Goal: Information Seeking & Learning: Learn about a topic

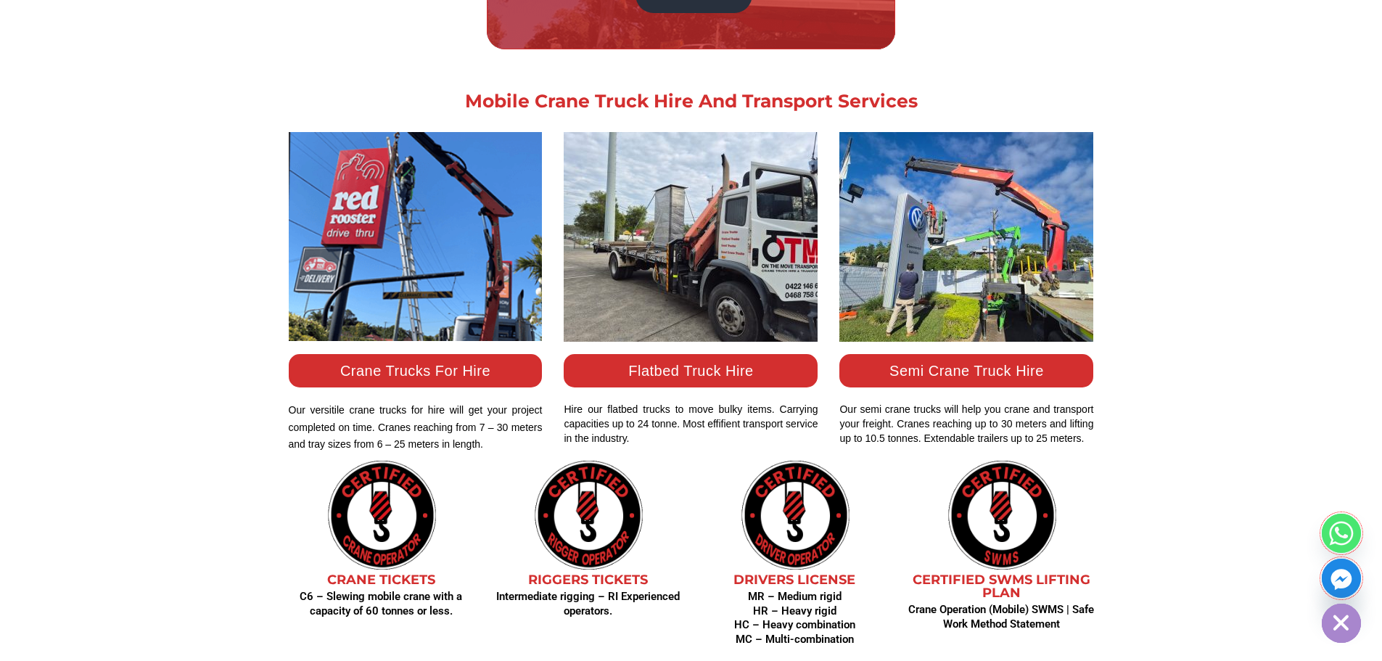
scroll to position [1354, 0]
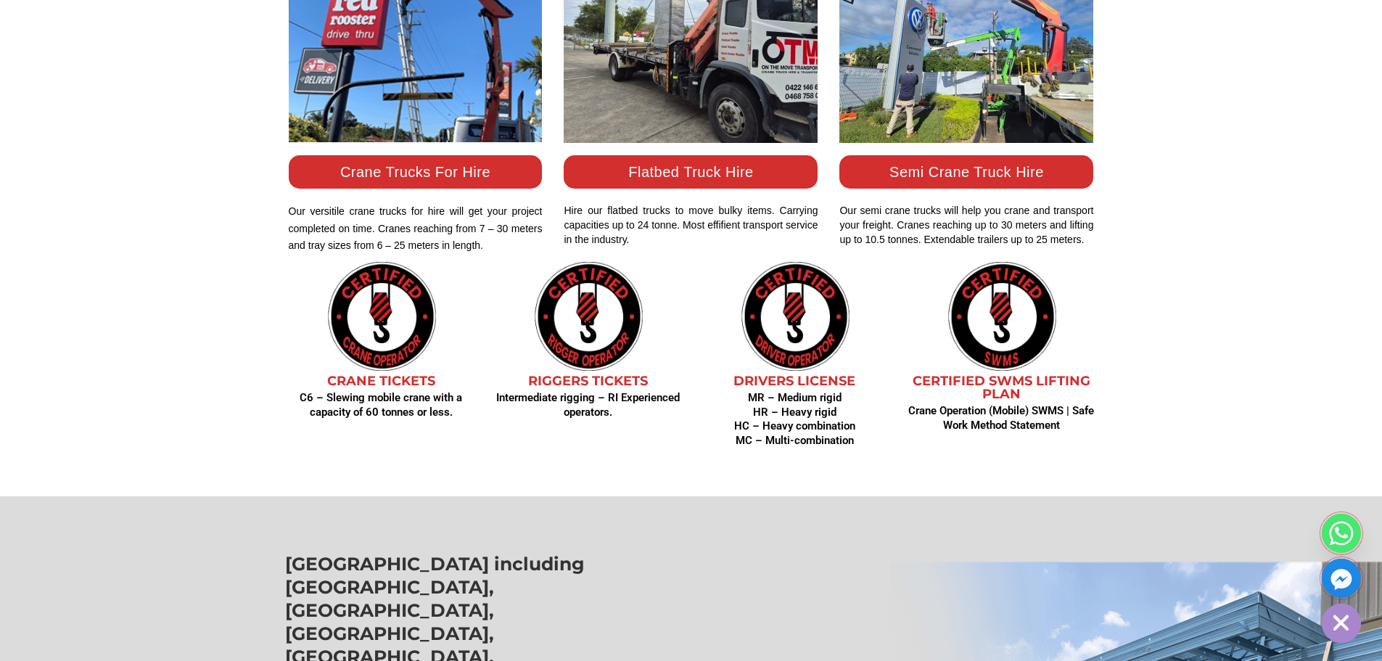
click at [484, 167] on link "Crane Trucks For Hire" at bounding box center [415, 172] width 150 height 16
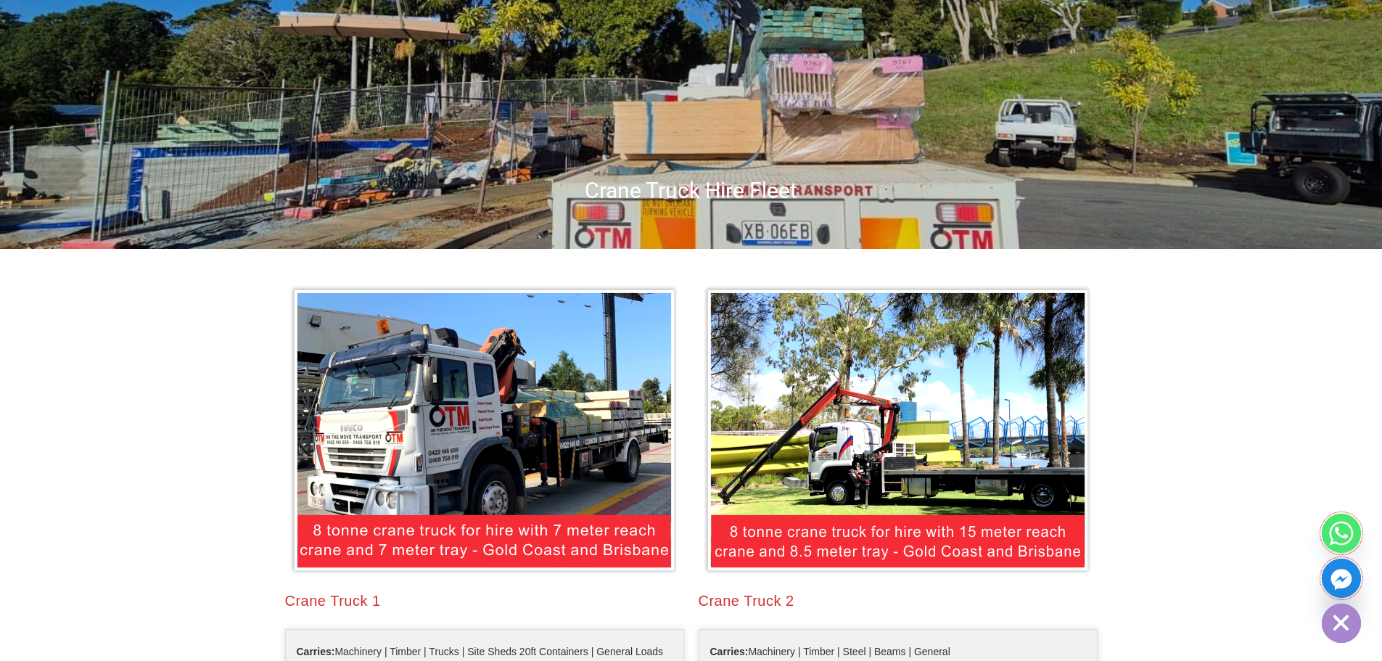
scroll to position [508, 0]
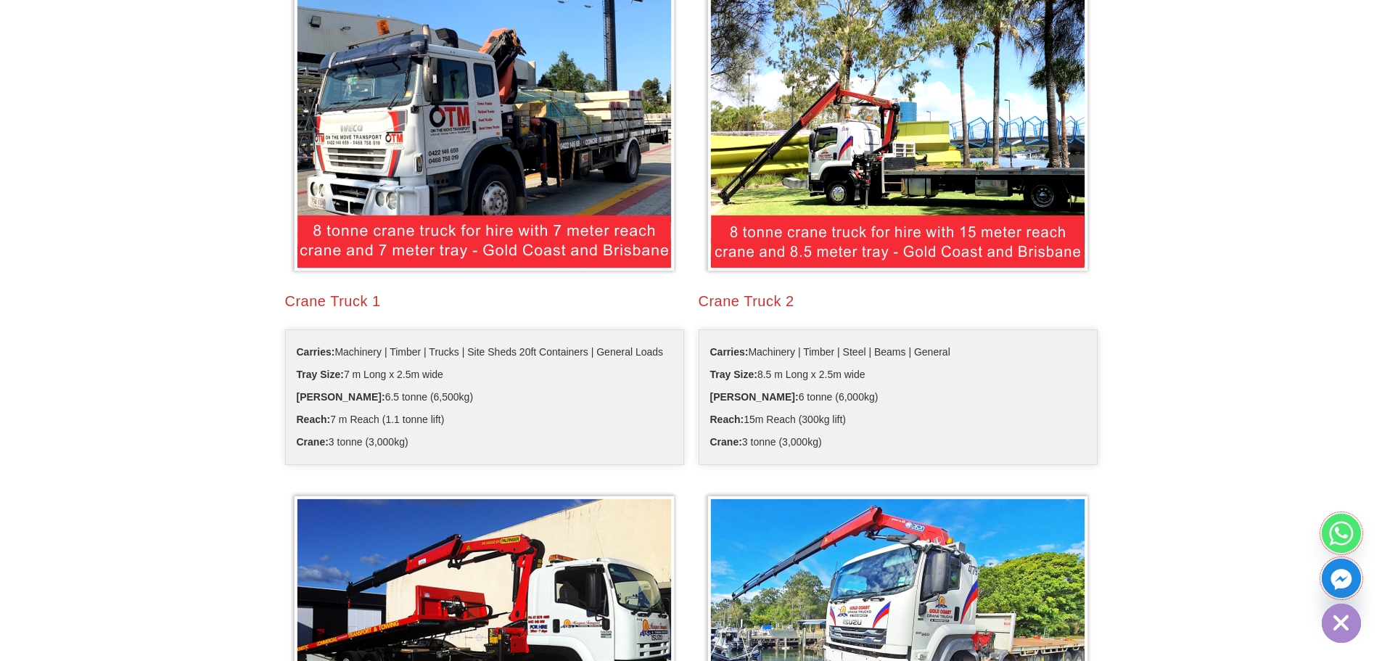
click at [461, 255] on img at bounding box center [484, 131] width 391 height 292
click at [471, 239] on img at bounding box center [484, 131] width 391 height 292
click at [479, 166] on img at bounding box center [484, 131] width 391 height 292
drag, startPoint x: 479, startPoint y: 164, endPoint x: 495, endPoint y: 165, distance: 16.0
click at [481, 163] on img at bounding box center [484, 131] width 391 height 292
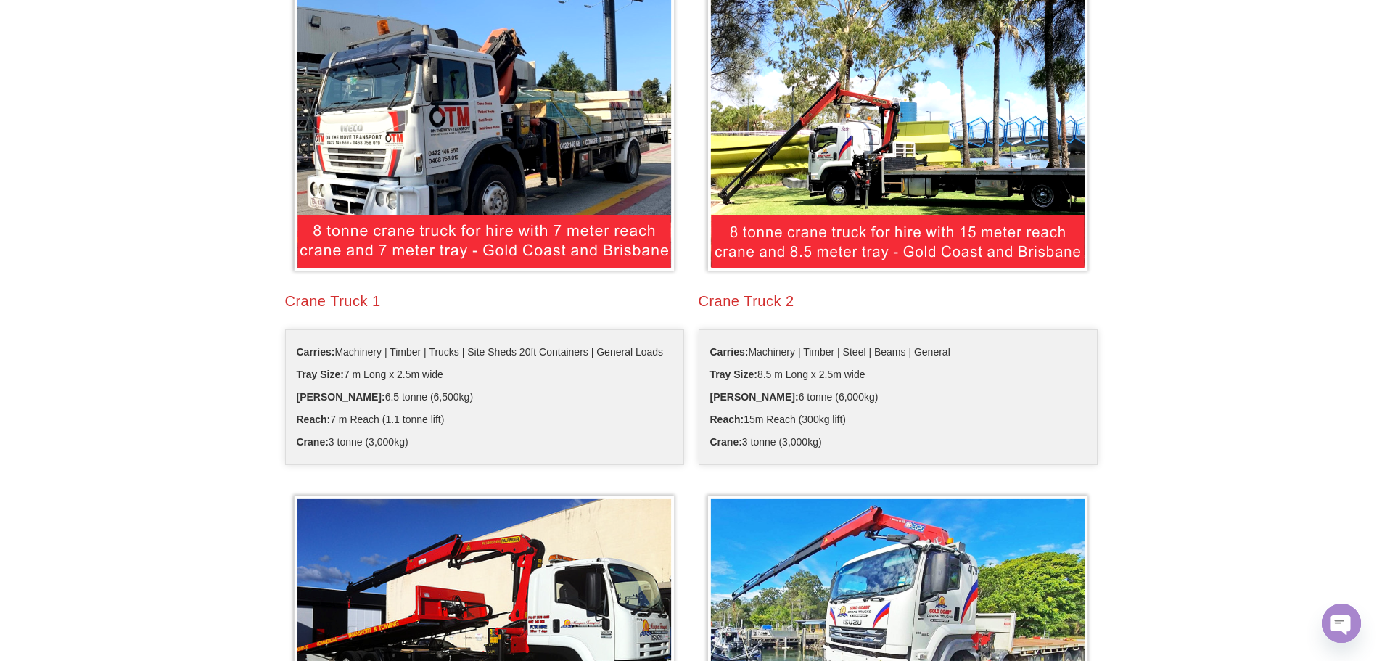
click at [715, 303] on div "Crane Truck 2" at bounding box center [897, 301] width 399 height 20
click at [814, 215] on img at bounding box center [897, 131] width 391 height 292
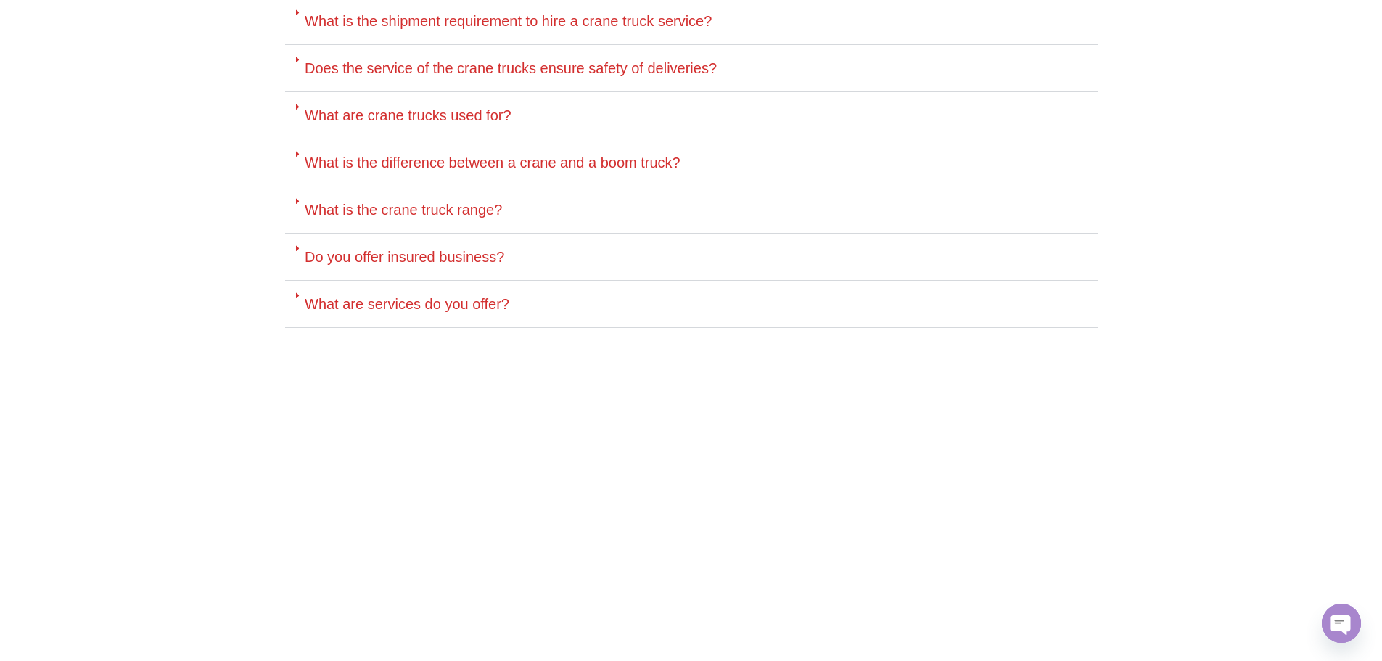
scroll to position [5508, 0]
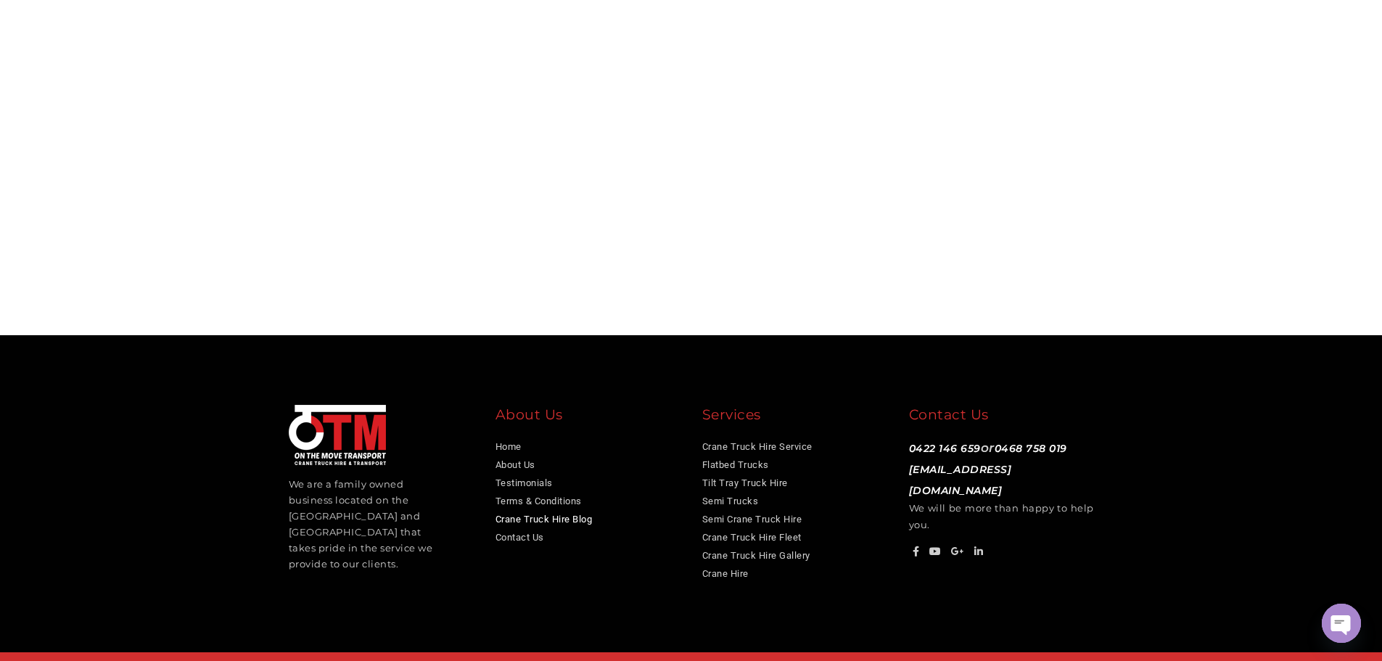
click at [577, 514] on link "Crane Truck Hire Blog" at bounding box center [543, 519] width 97 height 11
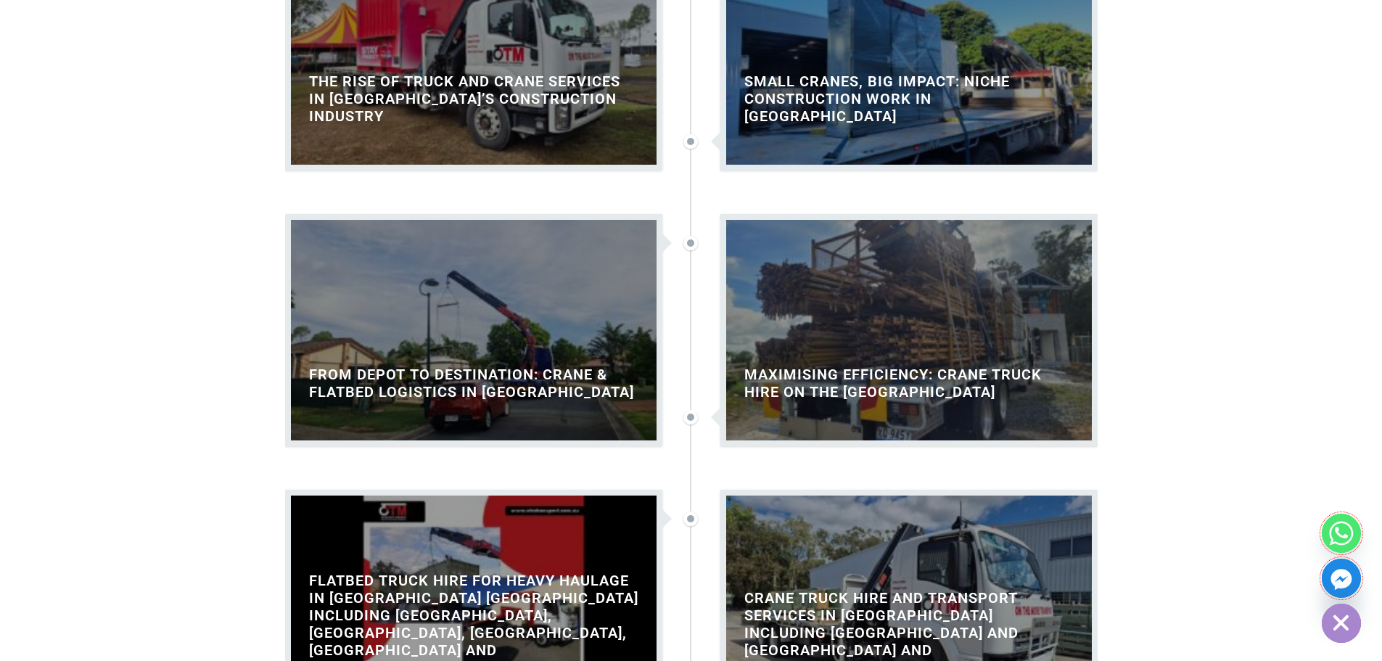
scroll to position [677, 0]
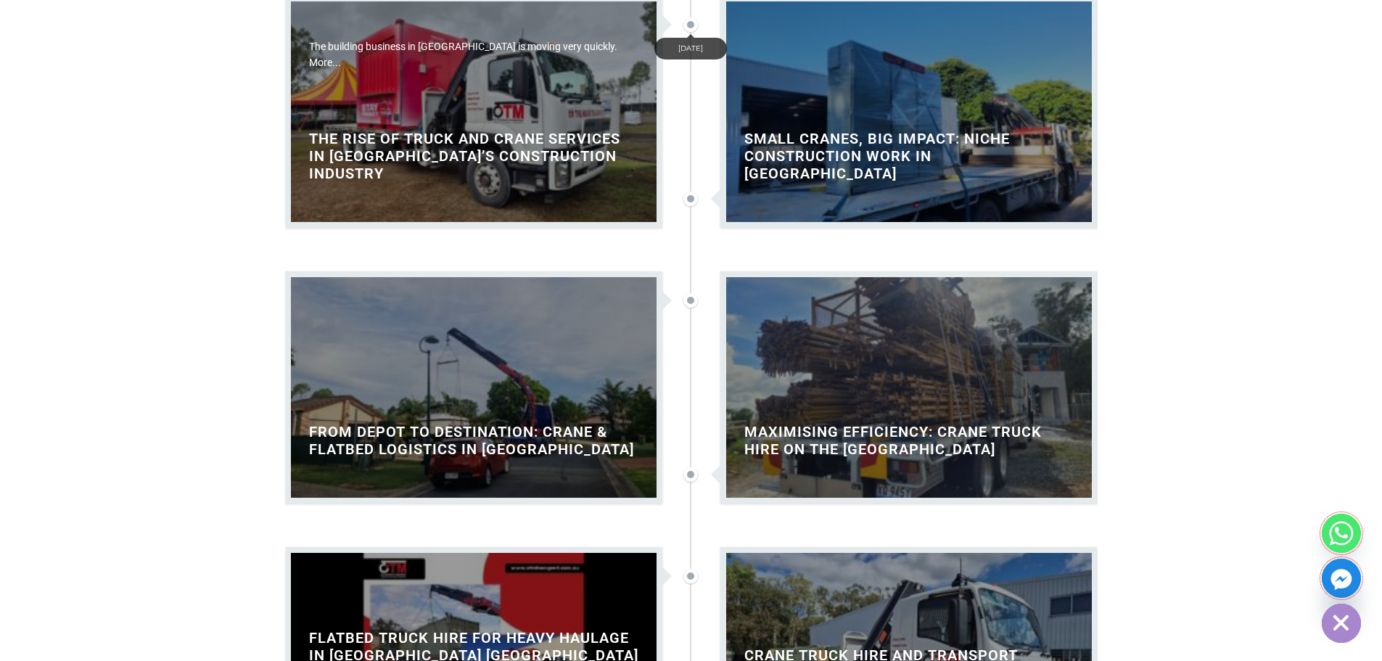
click at [603, 178] on h2 "The Rise of Truck and Crane Services in Australia’s Construction Industry" at bounding box center [474, 156] width 366 height 52
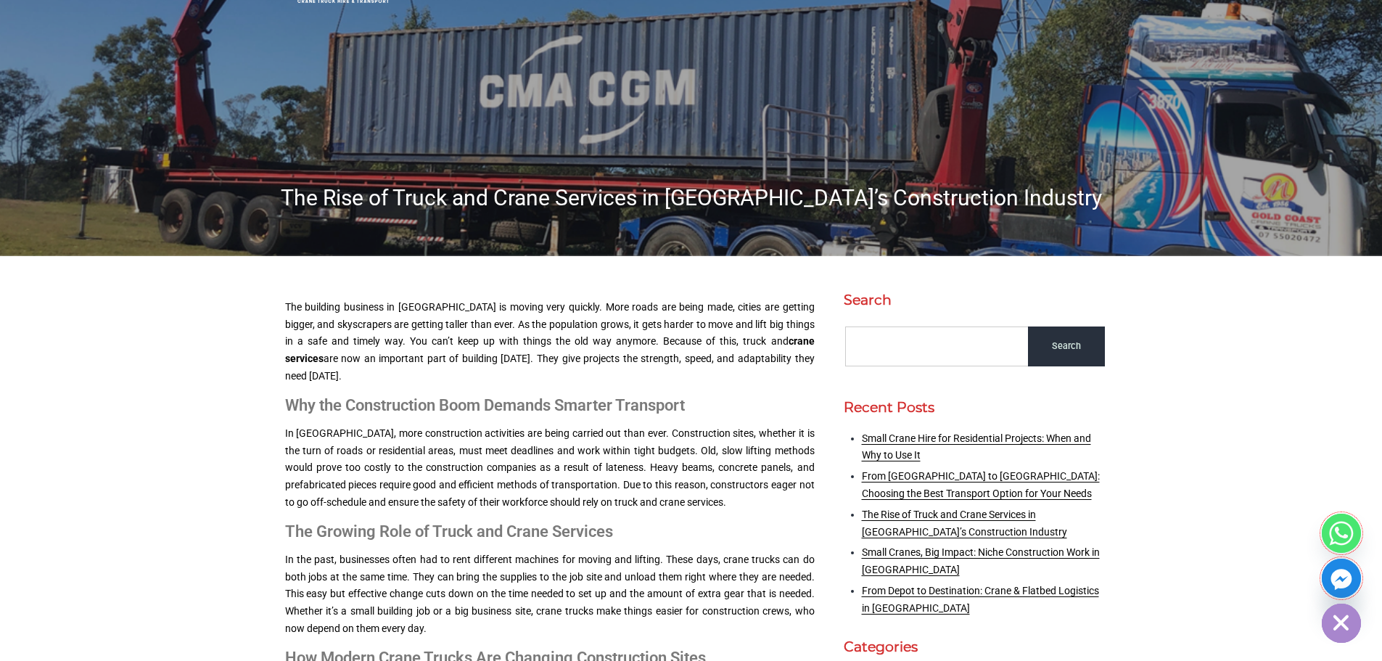
scroll to position [169, 0]
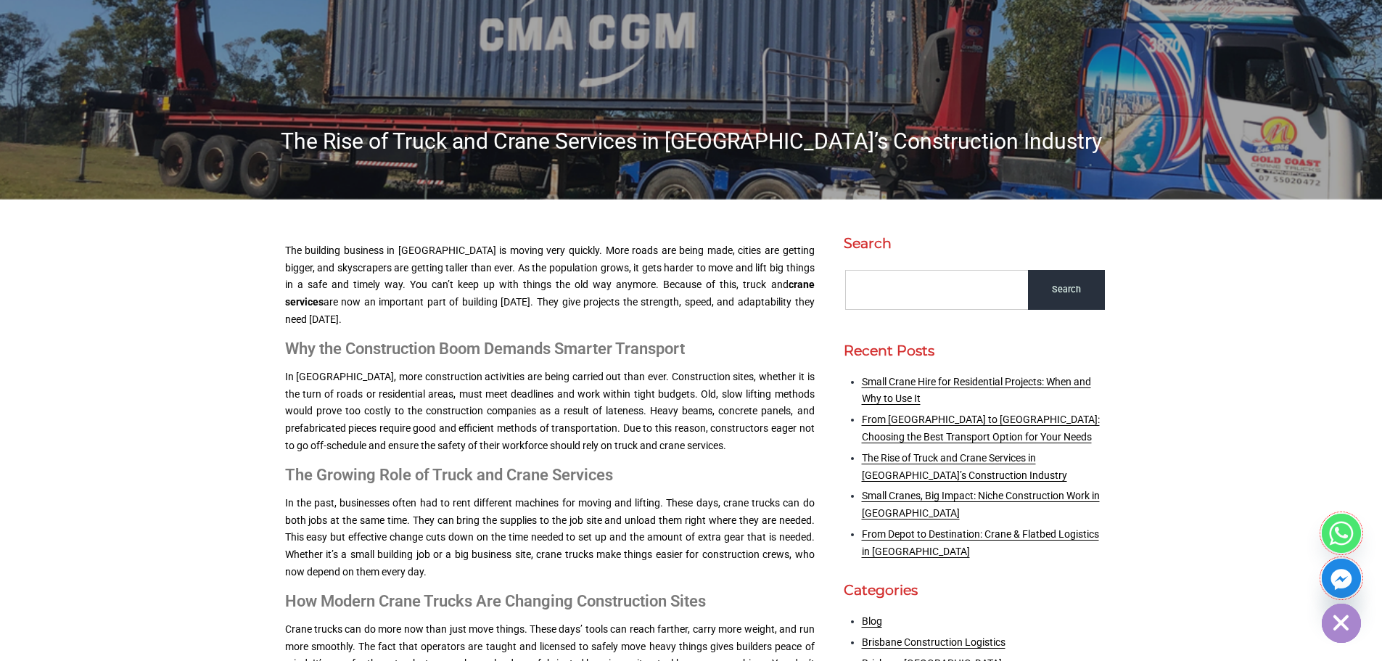
click at [814, 147] on h1 "The Rise of Truck and Crane Services in [GEOGRAPHIC_DATA]’s Construction Indust…" at bounding box center [691, 141] width 827 height 28
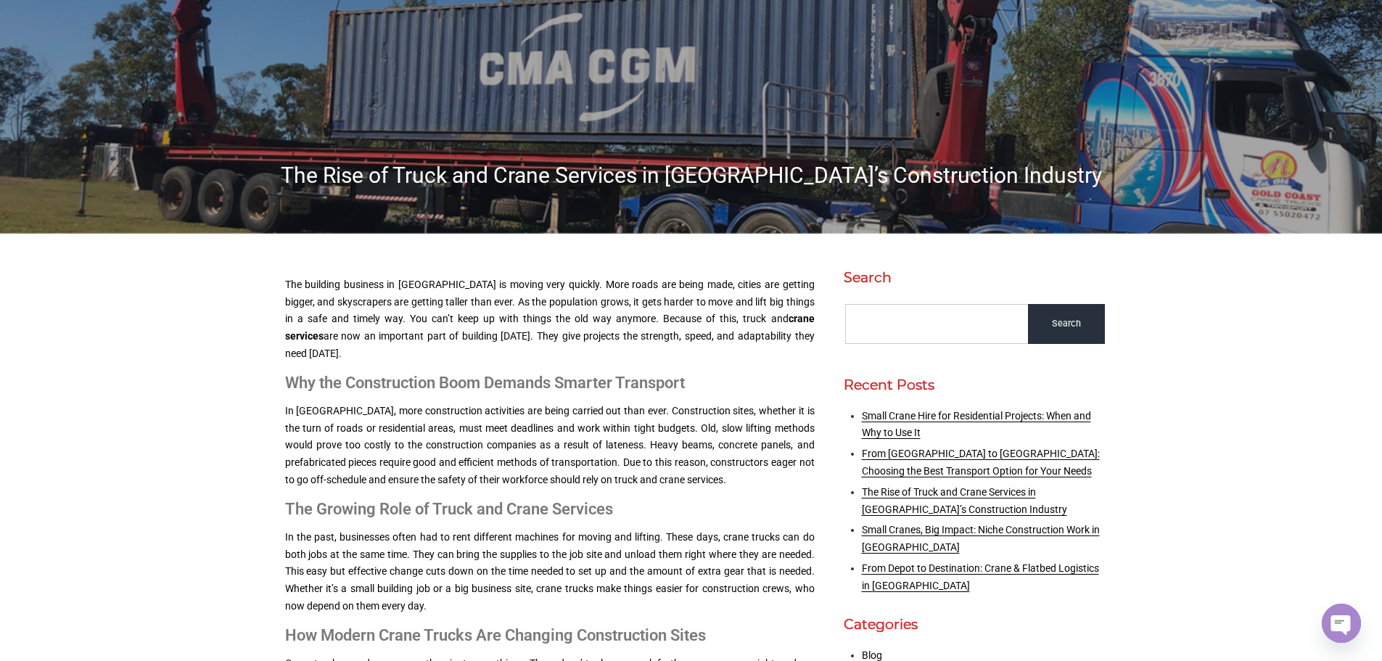
scroll to position [0, 0]
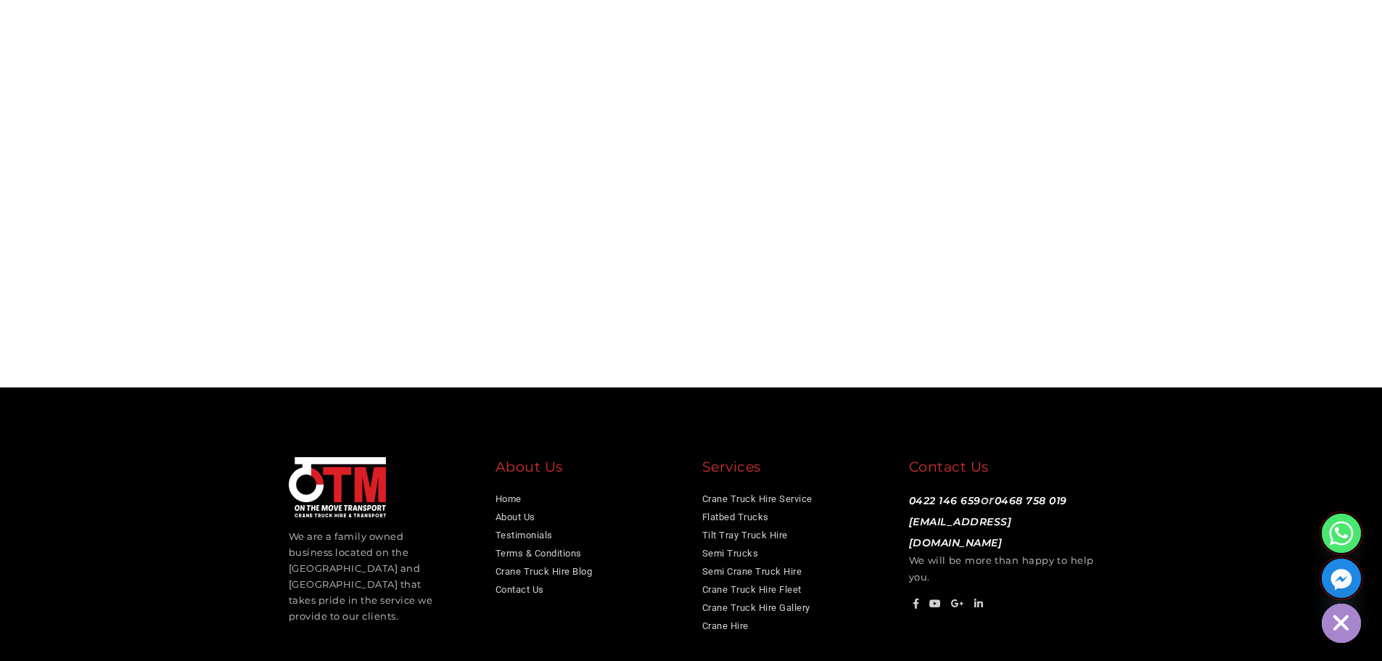
scroll to position [5479, 0]
